Goal: Information Seeking & Learning: Learn about a topic

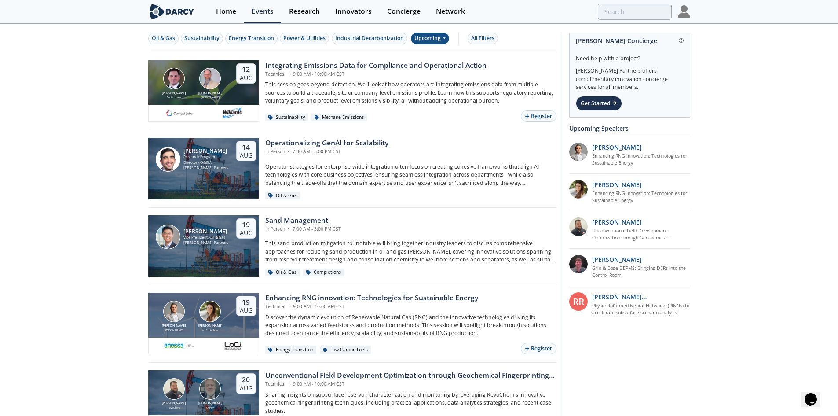
click at [440, 33] on div "Upcoming" at bounding box center [430, 39] width 38 height 12
click at [438, 67] on div "Past" at bounding box center [441, 67] width 55 height 14
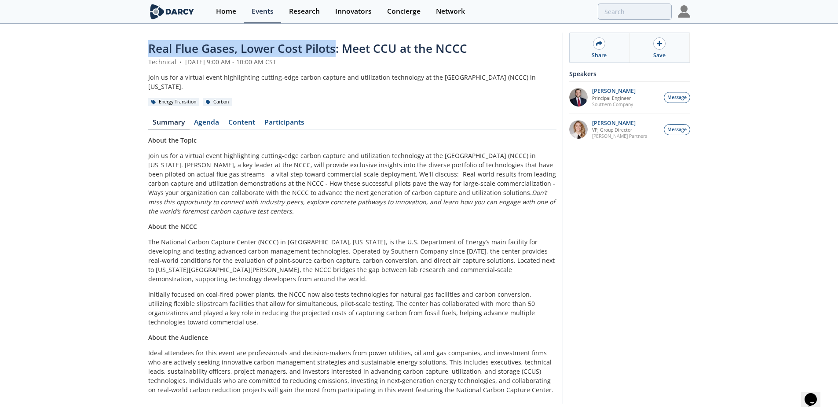
drag, startPoint x: 335, startPoint y: 47, endPoint x: 147, endPoint y: 47, distance: 188.8
click at [147, 47] on div "Real Flue Gases, Lower Cost Pilots: Meet CCU at the NCCC Technical • August 5, …" at bounding box center [419, 220] width 838 height 391
copy span "Real Flue Gases, Lower Cost Pilots"
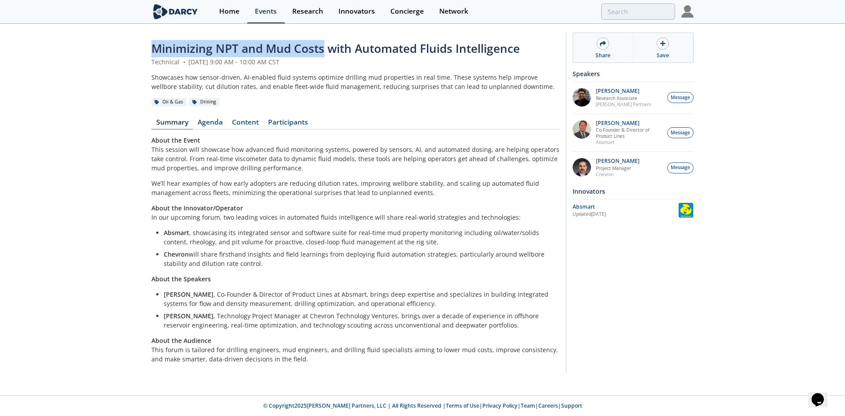
drag, startPoint x: 325, startPoint y: 49, endPoint x: 154, endPoint y: 52, distance: 170.3
click at [154, 52] on span "Minimizing NPT and Mud Costs with Automated Fluids Intelligence" at bounding box center [335, 48] width 368 height 16
copy span "Minimizing NPT and Mud Costs"
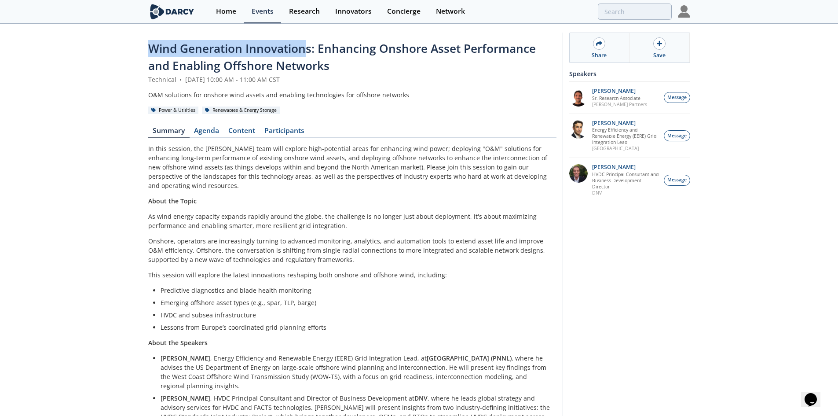
drag, startPoint x: 308, startPoint y: 45, endPoint x: 149, endPoint y: 47, distance: 159.3
click at [149, 47] on span "Wind Generation Innovations: Enhancing Onshore Asset Performance and Enabling O…" at bounding box center [342, 56] width 388 height 33
copy span "Wind Generation Innovation"
